Goal: Use online tool/utility: Utilize a website feature to perform a specific function

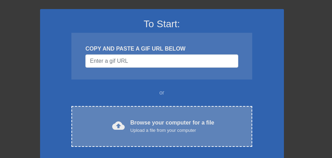
scroll to position [45, 0]
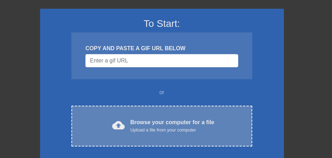
click at [117, 125] on span "cloud_upload" at bounding box center [118, 125] width 13 height 13
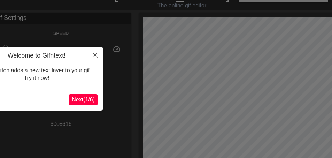
scroll to position [14, 0]
click at [74, 101] on span "Next ( 1 / 6 )" at bounding box center [83, 99] width 23 height 6
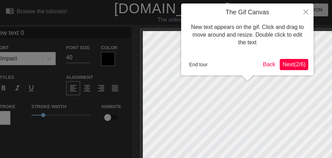
click at [283, 64] on span "Next ( 2 / 6 )" at bounding box center [293, 64] width 23 height 6
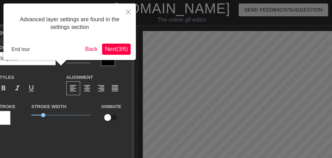
scroll to position [17, 0]
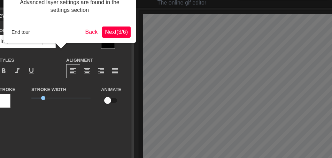
click at [118, 31] on span "Next ( 3 / 6 )" at bounding box center [116, 32] width 23 height 6
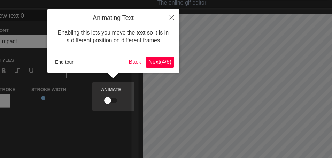
scroll to position [0, 0]
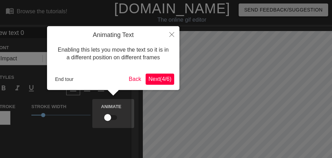
click at [159, 81] on span "Next ( 4 / 6 )" at bounding box center [159, 79] width 23 height 6
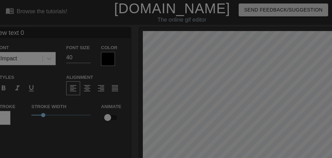
scroll to position [142, 0]
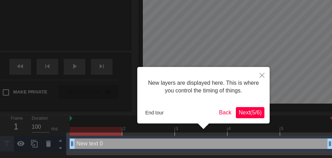
click at [241, 112] on span "Next ( 5 / 6 )" at bounding box center [250, 112] width 23 height 6
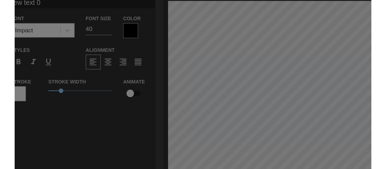
scroll to position [0, 0]
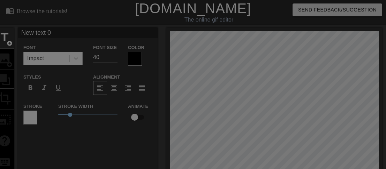
click at [280, 139] on div at bounding box center [193, 148] width 386 height 297
drag, startPoint x: 264, startPoint y: 137, endPoint x: 247, endPoint y: 136, distance: 17.1
click at [247, 136] on div at bounding box center [193, 148] width 386 height 297
click at [270, 137] on div at bounding box center [193, 148] width 386 height 297
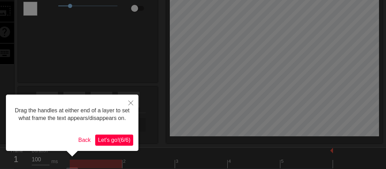
scroll to position [110, 0]
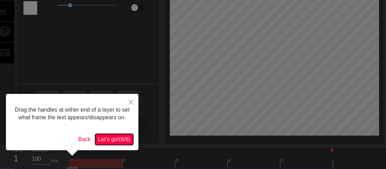
click at [102, 142] on span "Let's go! ( 6 / 6 )" at bounding box center [114, 140] width 32 height 6
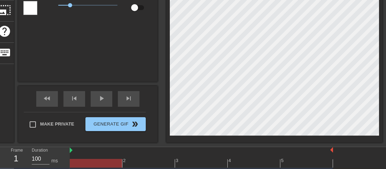
click at [109, 44] on div "title add_circle image add_circle crop photo_size_select_large help keyboard Ne…" at bounding box center [188, 30] width 387 height 225
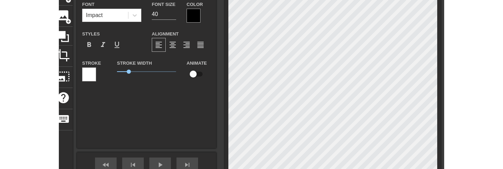
scroll to position [43, 0]
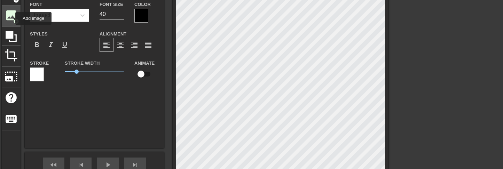
click at [11, 19] on span "image" at bounding box center [11, 15] width 13 height 13
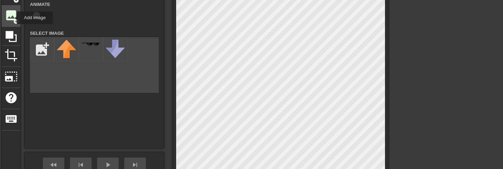
click at [12, 18] on span "image" at bounding box center [11, 15] width 13 height 13
click at [14, 16] on span "image" at bounding box center [11, 15] width 13 height 13
click at [151, 93] on div "title add_circle image add_circle crop photo_size_select_large help keyboard Im…" at bounding box center [195, 96] width 387 height 225
click at [145, 88] on div "title add_circle image add_circle crop photo_size_select_large help keyboard Im…" at bounding box center [195, 96] width 387 height 225
click at [151, 96] on div "title add_circle image add_circle crop photo_size_select_large help keyboard Im…" at bounding box center [195, 96] width 387 height 225
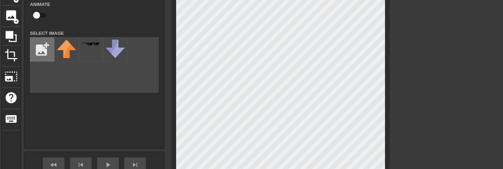
click at [44, 55] on input "file" at bounding box center [42, 50] width 24 height 24
type input "C:\fakepath\IMG_3127.jpg"
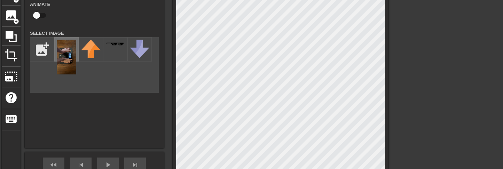
click at [59, 65] on img at bounding box center [67, 57] width 20 height 35
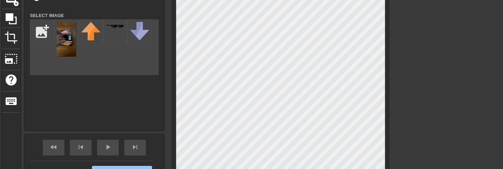
scroll to position [66, 0]
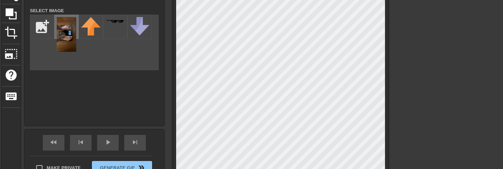
click at [72, 48] on img at bounding box center [67, 34] width 20 height 35
click at [61, 37] on img at bounding box center [67, 34] width 20 height 35
click at [62, 34] on img at bounding box center [67, 34] width 20 height 35
click at [306, 157] on html "menu_book Browse the tutorials! [DOMAIN_NAME] The online gif editor Send Feedba…" at bounding box center [251, 104] width 503 height 341
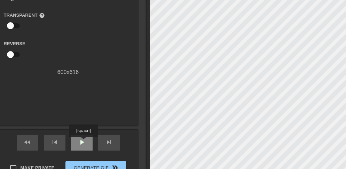
click at [84, 142] on span "play_arrow" at bounding box center [82, 142] width 8 height 8
click at [78, 146] on span "pause" at bounding box center [82, 142] width 8 height 8
click at [79, 144] on span "play_arrow" at bounding box center [82, 142] width 8 height 8
click at [78, 141] on span "pause" at bounding box center [82, 142] width 8 height 8
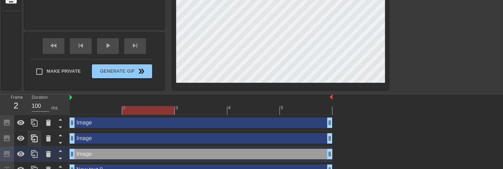
scroll to position [161, 0]
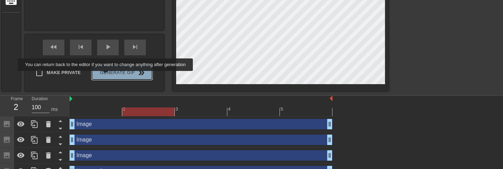
click at [110, 76] on span "Generate Gif double_arrow" at bounding box center [122, 73] width 55 height 8
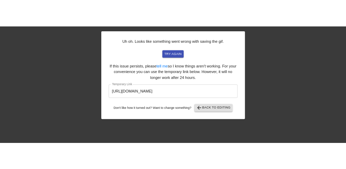
scroll to position [0, 0]
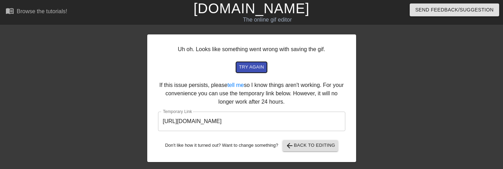
click at [251, 67] on span "try again" at bounding box center [251, 67] width 25 height 8
click at [252, 67] on span "try again" at bounding box center [251, 67] width 25 height 8
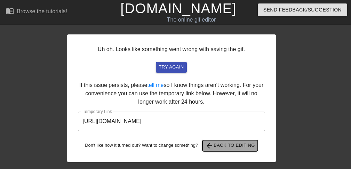
click at [223, 147] on span "arrow_back Back to Editing" at bounding box center [230, 146] width 50 height 8
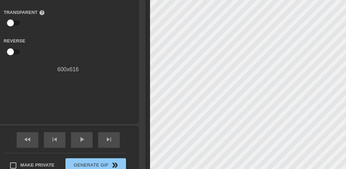
scroll to position [106, 0]
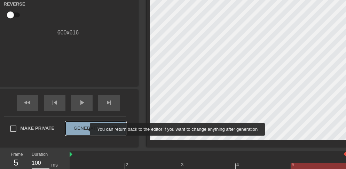
click at [85, 130] on span "Generate Gif double_arrow" at bounding box center [95, 128] width 55 height 8
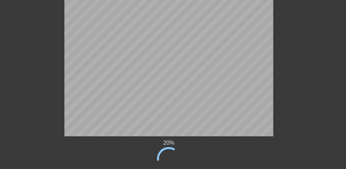
scroll to position [0, 0]
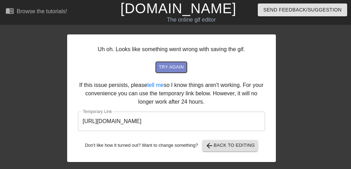
click at [169, 69] on span "try again" at bounding box center [171, 67] width 25 height 8
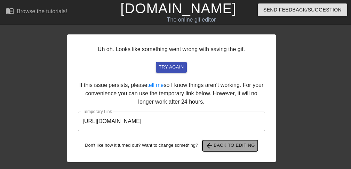
click at [225, 149] on span "arrow_back Back to Editing" at bounding box center [230, 146] width 50 height 8
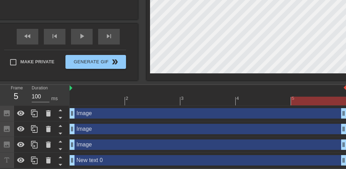
scroll to position [172, 0]
click at [314, 103] on div at bounding box center [318, 101] width 55 height 9
click at [307, 102] on div at bounding box center [318, 101] width 55 height 9
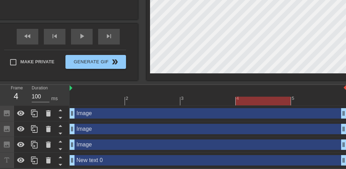
drag, startPoint x: 314, startPoint y: 101, endPoint x: 240, endPoint y: 99, distance: 74.2
click at [240, 99] on div at bounding box center [263, 101] width 55 height 9
drag, startPoint x: 269, startPoint y: 104, endPoint x: 251, endPoint y: 106, distance: 17.2
click at [251, 106] on div "2 3 4 5 Image drag_handle drag_handle Image drag_handle drag_handle Image drag_…" at bounding box center [208, 127] width 277 height 84
click at [22, 112] on icon at bounding box center [21, 113] width 8 height 5
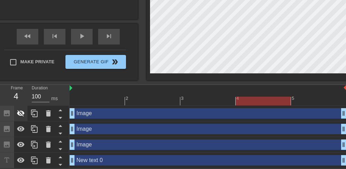
click at [22, 112] on icon at bounding box center [21, 113] width 8 height 8
click at [21, 129] on icon at bounding box center [21, 128] width 8 height 5
click at [19, 114] on icon at bounding box center [21, 113] width 8 height 5
click at [48, 113] on icon at bounding box center [48, 113] width 5 height 6
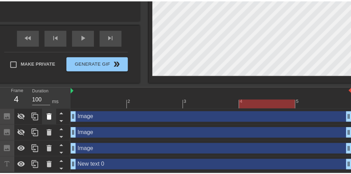
scroll to position [167, 0]
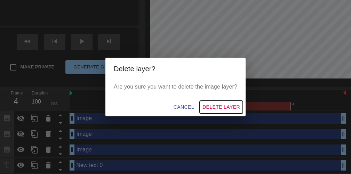
click at [208, 104] on span "Delete Layer" at bounding box center [222, 107] width 38 height 9
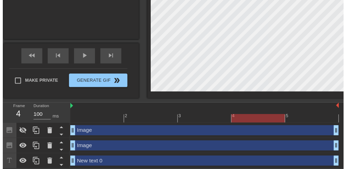
scroll to position [157, 0]
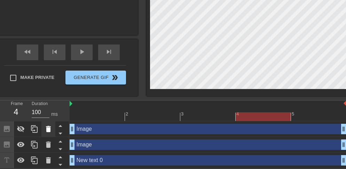
click at [48, 129] on icon at bounding box center [48, 129] width 5 height 6
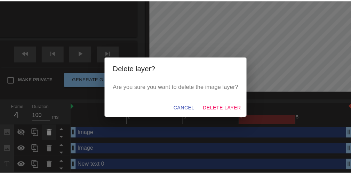
scroll to position [152, 0]
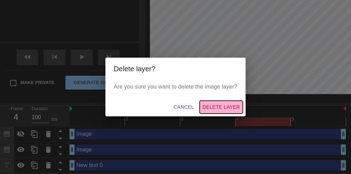
click at [208, 108] on span "Delete Layer" at bounding box center [222, 107] width 38 height 9
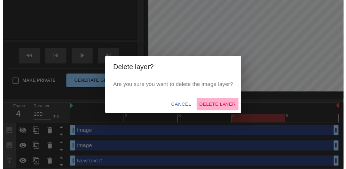
scroll to position [141, 0]
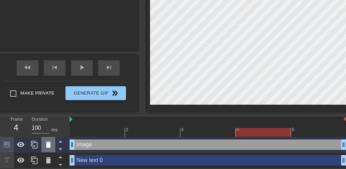
click at [45, 148] on icon at bounding box center [48, 145] width 8 height 8
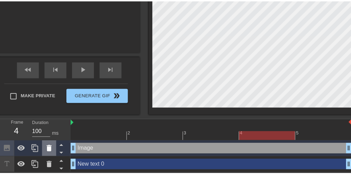
scroll to position [136, 0]
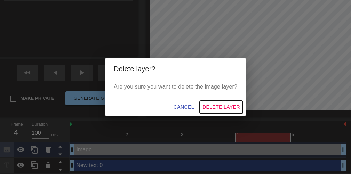
click at [216, 104] on span "Delete Layer" at bounding box center [222, 107] width 38 height 9
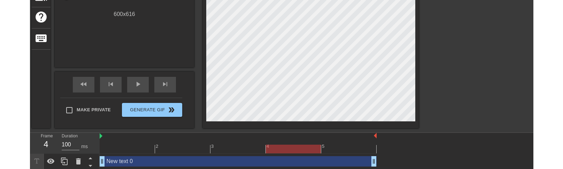
scroll to position [125, 0]
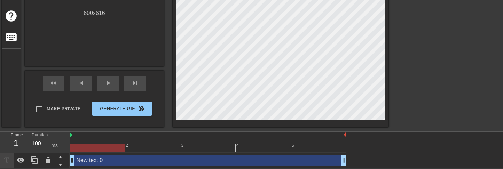
click at [71, 149] on div at bounding box center [208, 148] width 277 height 9
click at [69, 139] on div "Frame 1 Duration 100 ms" at bounding box center [35, 142] width 70 height 21
click at [69, 136] on div "Frame 1 Duration 100 ms" at bounding box center [35, 142] width 70 height 21
click at [69, 133] on div "Frame 1 Duration 100 ms" at bounding box center [35, 142] width 70 height 21
click at [103, 82] on div "play_arrow" at bounding box center [108, 84] width 22 height 16
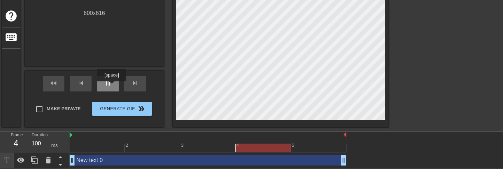
click at [112, 86] on div "pause" at bounding box center [108, 84] width 22 height 16
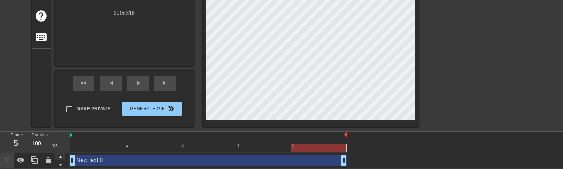
click at [60, 156] on icon at bounding box center [60, 157] width 9 height 9
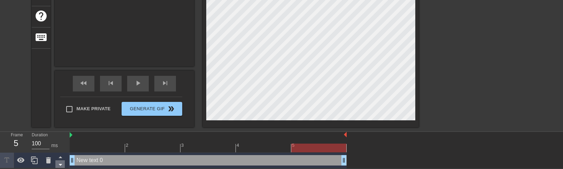
click at [59, 157] on icon at bounding box center [60, 165] width 9 height 9
click at [22, 157] on icon at bounding box center [21, 160] width 8 height 5
click at [22, 157] on icon at bounding box center [21, 160] width 8 height 8
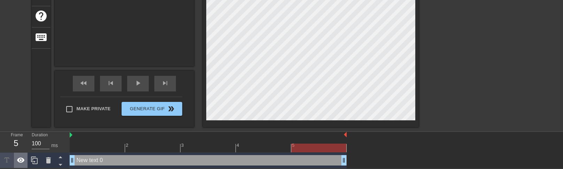
click at [21, 157] on icon at bounding box center [21, 160] width 8 height 5
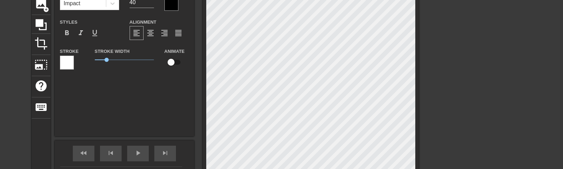
scroll to position [6, 0]
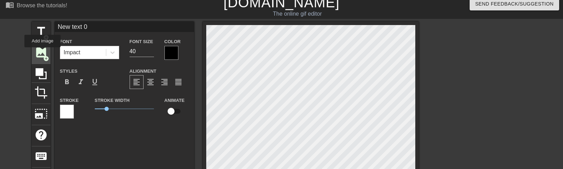
click at [43, 52] on span "image" at bounding box center [40, 52] width 13 height 13
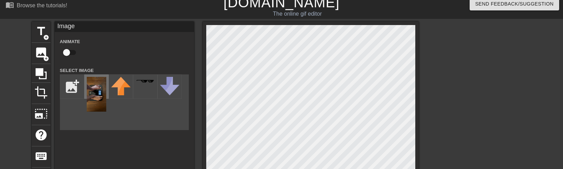
click at [92, 99] on img at bounding box center [97, 94] width 20 height 35
drag, startPoint x: 92, startPoint y: 100, endPoint x: 94, endPoint y: 91, distance: 9.0
click at [94, 91] on img at bounding box center [97, 94] width 20 height 35
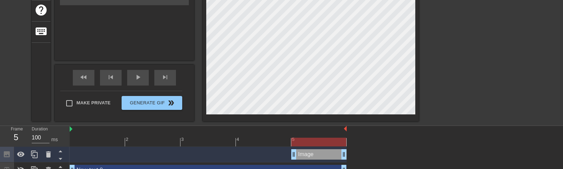
scroll to position [141, 0]
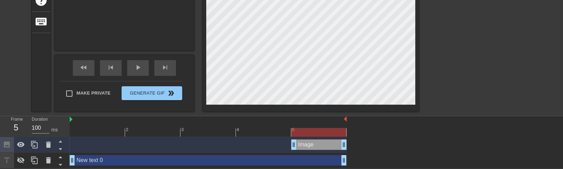
click at [298, 133] on div at bounding box center [318, 132] width 55 height 9
click at [303, 134] on div at bounding box center [318, 132] width 55 height 9
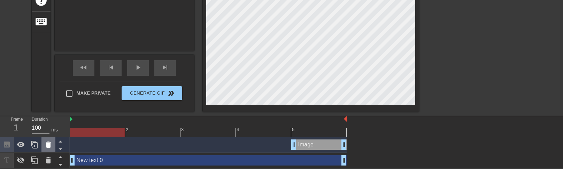
click at [46, 148] on icon at bounding box center [48, 145] width 8 height 8
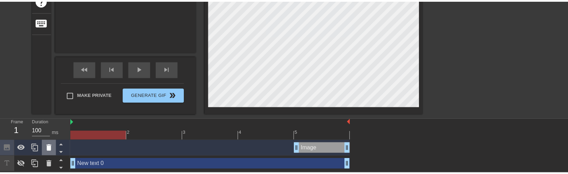
scroll to position [136, 0]
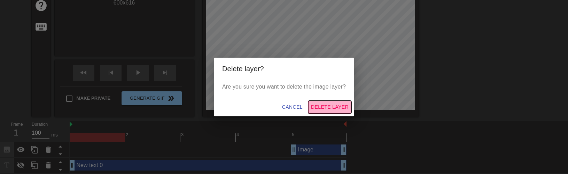
click at [315, 106] on span "Delete Layer" at bounding box center [330, 107] width 38 height 9
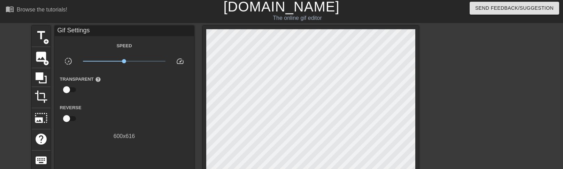
scroll to position [0, 0]
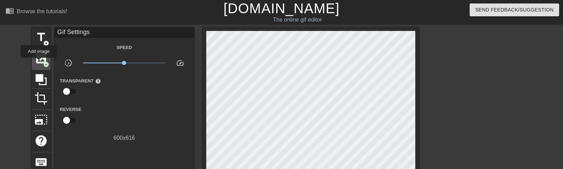
click at [39, 63] on span "image" at bounding box center [40, 58] width 13 height 13
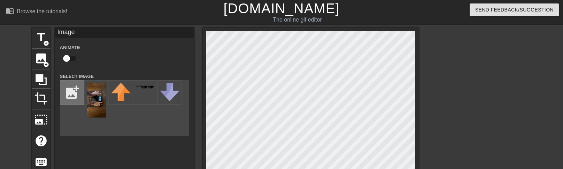
click at [68, 97] on input "file" at bounding box center [72, 93] width 24 height 24
type input "C:\fakepath\IMG_3129.jpg"
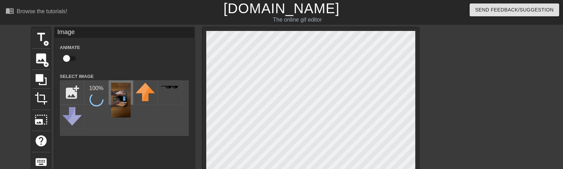
click at [120, 100] on img at bounding box center [121, 100] width 20 height 35
drag, startPoint x: 119, startPoint y: 99, endPoint x: 130, endPoint y: 123, distance: 25.9
click at [131, 123] on div "title add_circle image add_circle crop photo_size_select_large help keyboard Im…" at bounding box center [225, 140] width 387 height 225
click at [177, 124] on div "title add_circle image add_circle crop photo_size_select_large help keyboard Im…" at bounding box center [225, 140] width 387 height 225
click at [196, 140] on div "title add_circle image add_circle crop photo_size_select_large help keyboard Im…" at bounding box center [225, 140] width 387 height 225
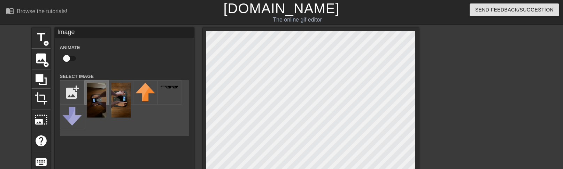
click at [94, 106] on img at bounding box center [97, 100] width 20 height 35
drag, startPoint x: 93, startPoint y: 106, endPoint x: 98, endPoint y: 98, distance: 8.6
click at [98, 98] on img at bounding box center [97, 100] width 20 height 35
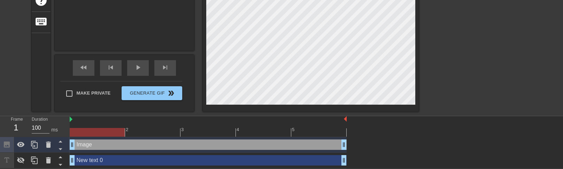
scroll to position [141, 0]
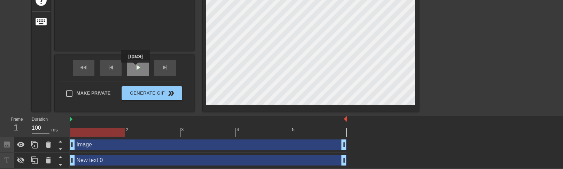
click at [136, 68] on span "play_arrow" at bounding box center [138, 67] width 8 height 8
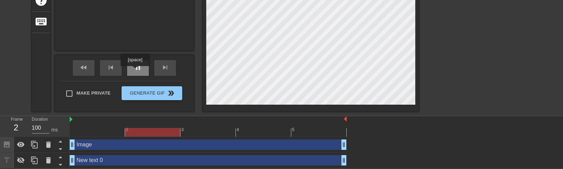
click at [136, 71] on div "pause" at bounding box center [138, 68] width 22 height 16
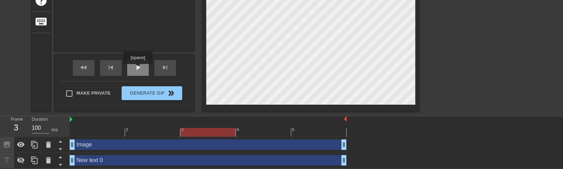
click at [139, 69] on span "play_arrow" at bounding box center [138, 67] width 8 height 8
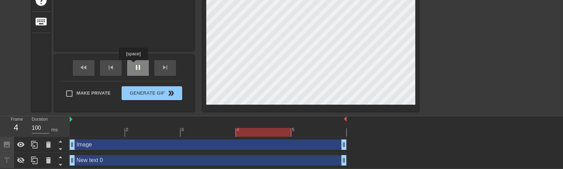
click at [134, 65] on span "pause" at bounding box center [138, 67] width 8 height 8
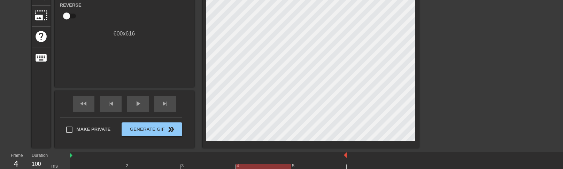
scroll to position [0, 0]
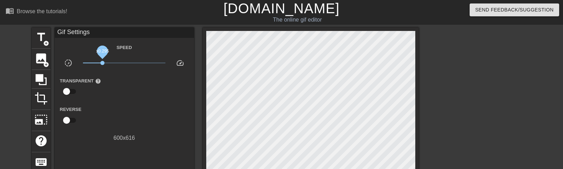
drag, startPoint x: 123, startPoint y: 63, endPoint x: 102, endPoint y: 65, distance: 20.9
click at [102, 65] on span "x0.295" at bounding box center [102, 63] width 4 height 4
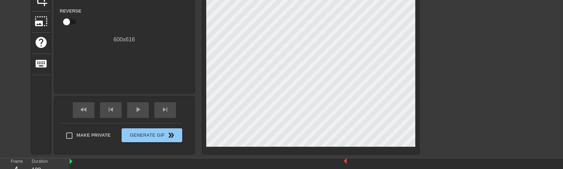
scroll to position [116, 0]
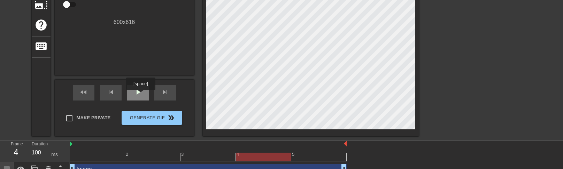
click at [141, 95] on span "play_arrow" at bounding box center [138, 92] width 8 height 8
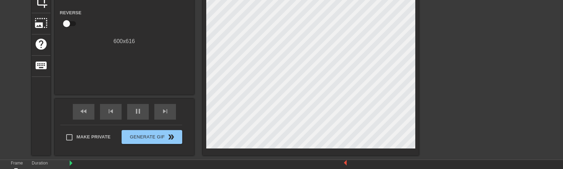
scroll to position [99, 0]
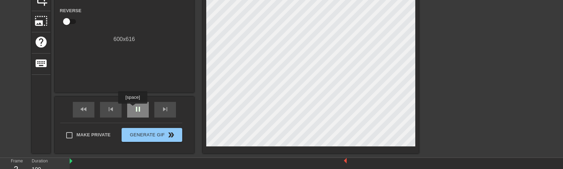
click at [134, 109] on span "pause" at bounding box center [138, 109] width 8 height 8
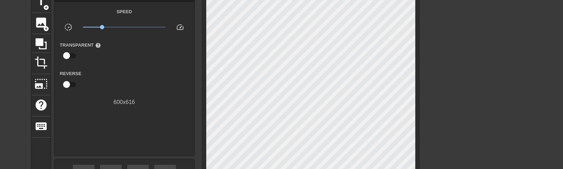
scroll to position [37, 0]
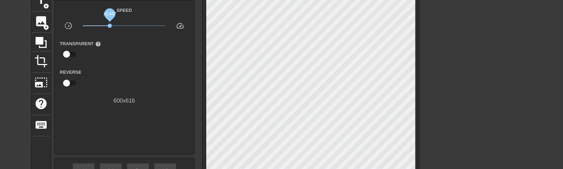
drag, startPoint x: 103, startPoint y: 25, endPoint x: 110, endPoint y: 25, distance: 6.6
click at [110, 25] on span "x0.447" at bounding box center [110, 26] width 4 height 4
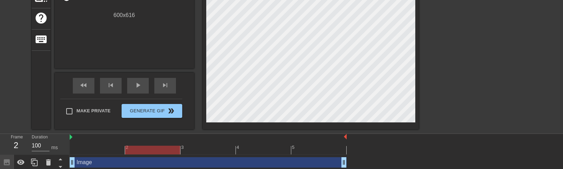
scroll to position [141, 0]
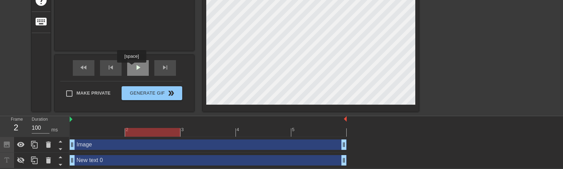
click at [132, 68] on div "play_arrow" at bounding box center [138, 68] width 22 height 16
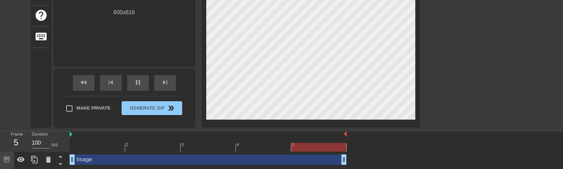
scroll to position [126, 0]
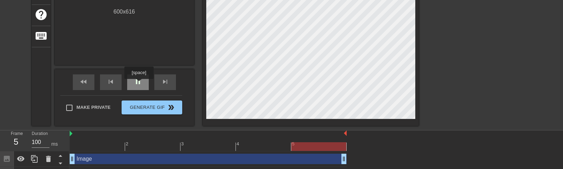
click at [140, 84] on span "pause" at bounding box center [138, 82] width 8 height 8
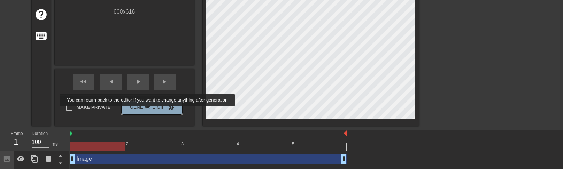
click at [152, 111] on button "Generate Gif double_arrow" at bounding box center [152, 108] width 60 height 14
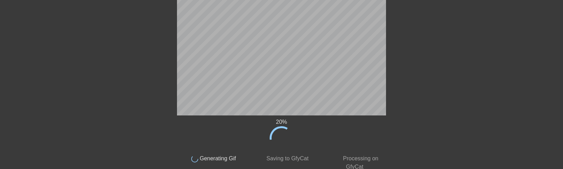
scroll to position [70, 0]
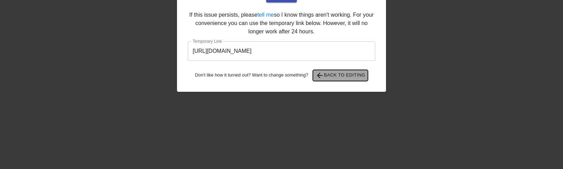
click at [332, 77] on span "arrow_back Back to Editing" at bounding box center [341, 75] width 50 height 8
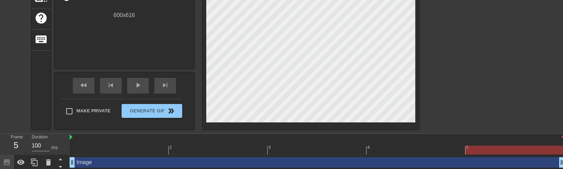
scroll to position [124, 0]
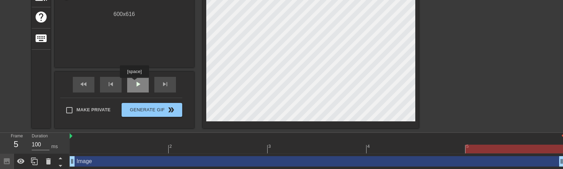
click at [135, 83] on span "play_arrow" at bounding box center [138, 84] width 8 height 8
click at [132, 86] on div "pause" at bounding box center [138, 85] width 22 height 16
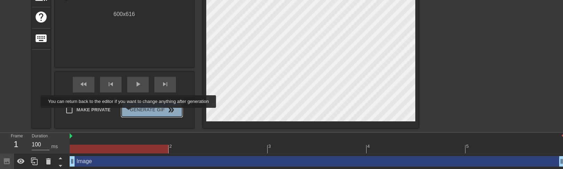
click at [133, 113] on span "Generate Gif double_arrow" at bounding box center [151, 110] width 55 height 8
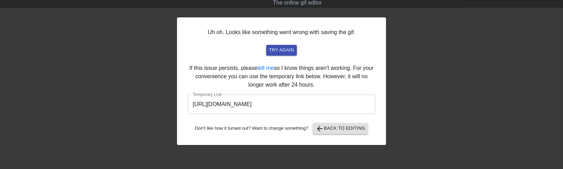
scroll to position [0, 0]
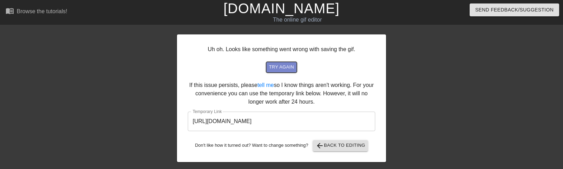
click at [279, 70] on span "try again" at bounding box center [281, 67] width 25 height 8
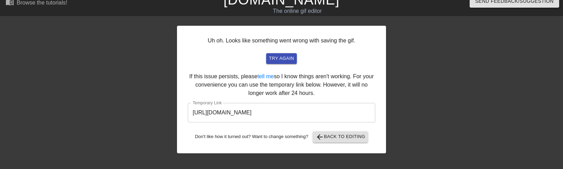
scroll to position [26, 0]
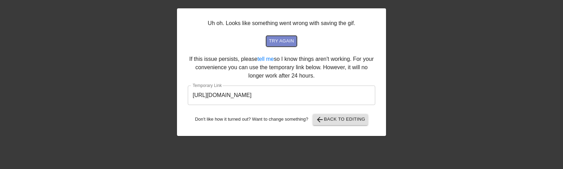
click at [282, 41] on span "try again" at bounding box center [281, 41] width 25 height 8
click at [272, 58] on link "tell me" at bounding box center [265, 59] width 16 height 6
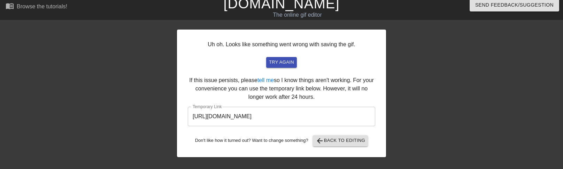
scroll to position [0, 0]
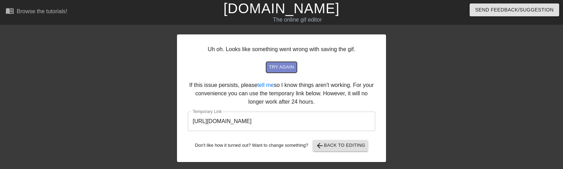
click at [273, 70] on span "try again" at bounding box center [281, 67] width 25 height 8
click at [284, 67] on span "try again" at bounding box center [281, 67] width 25 height 8
click at [276, 66] on span "try again" at bounding box center [281, 67] width 25 height 8
click at [273, 65] on span "try again" at bounding box center [281, 67] width 25 height 8
click at [274, 66] on span "try again" at bounding box center [281, 67] width 25 height 8
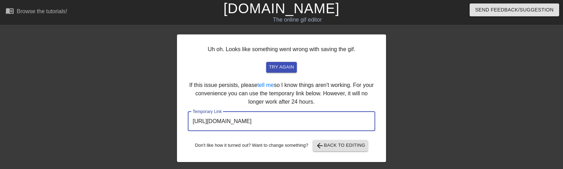
drag, startPoint x: 337, startPoint y: 123, endPoint x: 186, endPoint y: 116, distance: 151.7
click at [187, 116] on div "Uh oh. Looks like something went wrong with saving the gif. try again If this i…" at bounding box center [281, 98] width 209 height 128
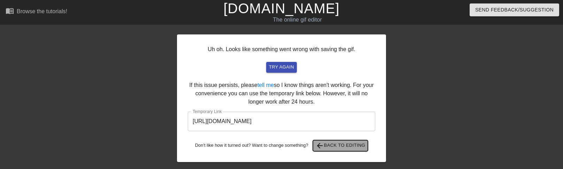
click at [331, 146] on span "arrow_back Back to Editing" at bounding box center [341, 146] width 50 height 8
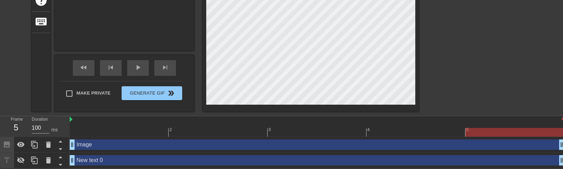
scroll to position [141, 0]
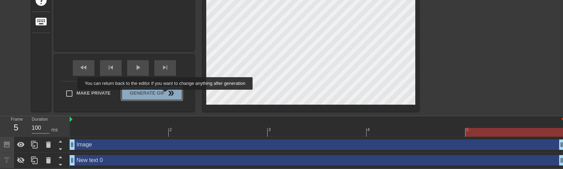
click at [170, 95] on span "double_arrow" at bounding box center [171, 93] width 8 height 8
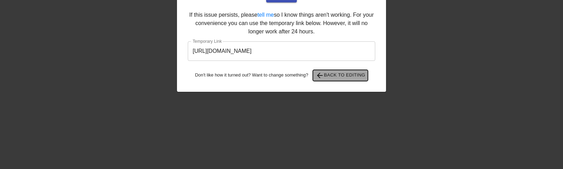
click at [331, 79] on span "arrow_back Back to Editing" at bounding box center [341, 75] width 50 height 8
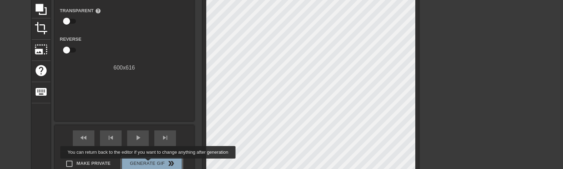
click at [153, 157] on span "Generate Gif double_arrow" at bounding box center [151, 164] width 55 height 8
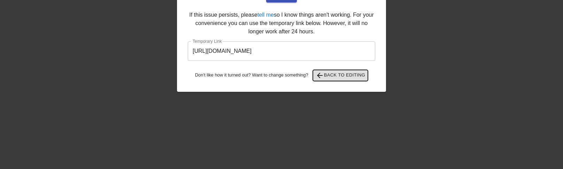
click at [328, 73] on span "arrow_back Back to Editing" at bounding box center [341, 75] width 50 height 8
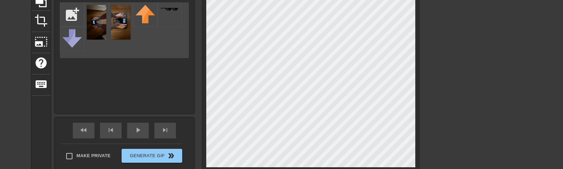
scroll to position [99, 0]
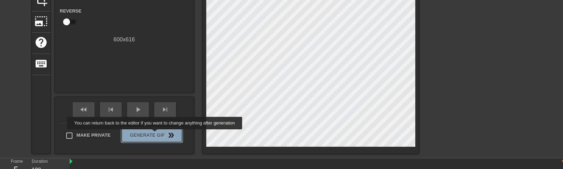
click at [159, 134] on span "Generate Gif double_arrow" at bounding box center [151, 135] width 55 height 8
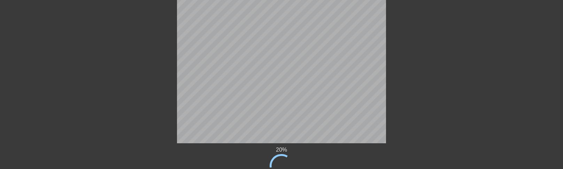
scroll to position [70, 0]
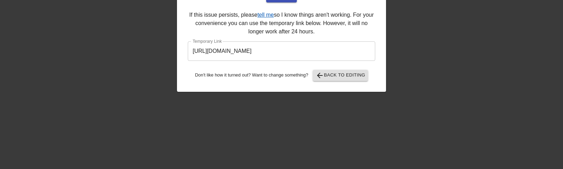
click at [270, 16] on link "tell me" at bounding box center [265, 15] width 16 height 6
